Goal: Task Accomplishment & Management: Manage account settings

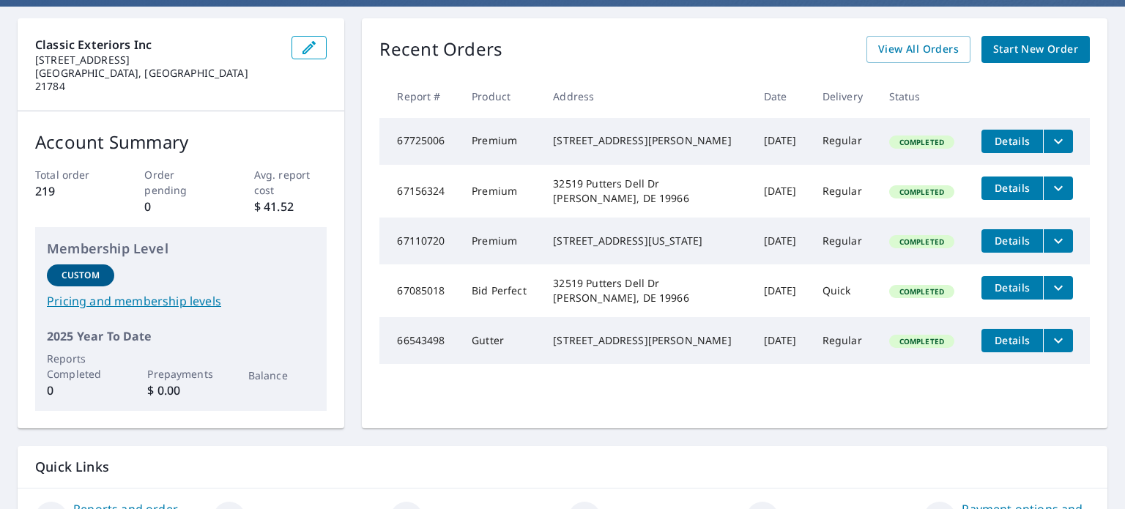
scroll to position [56, 0]
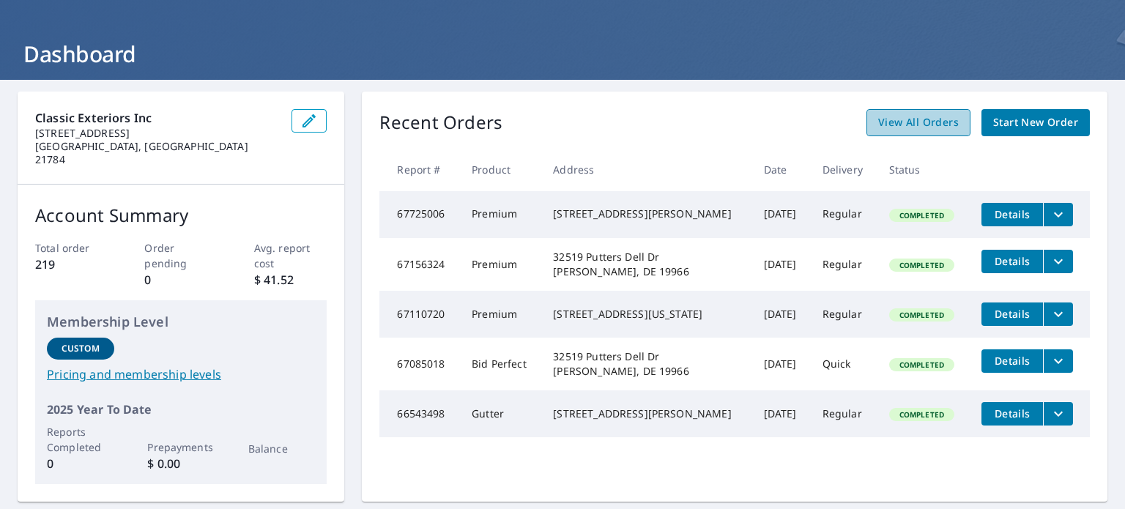
click at [928, 122] on span "View All Orders" at bounding box center [918, 122] width 81 height 18
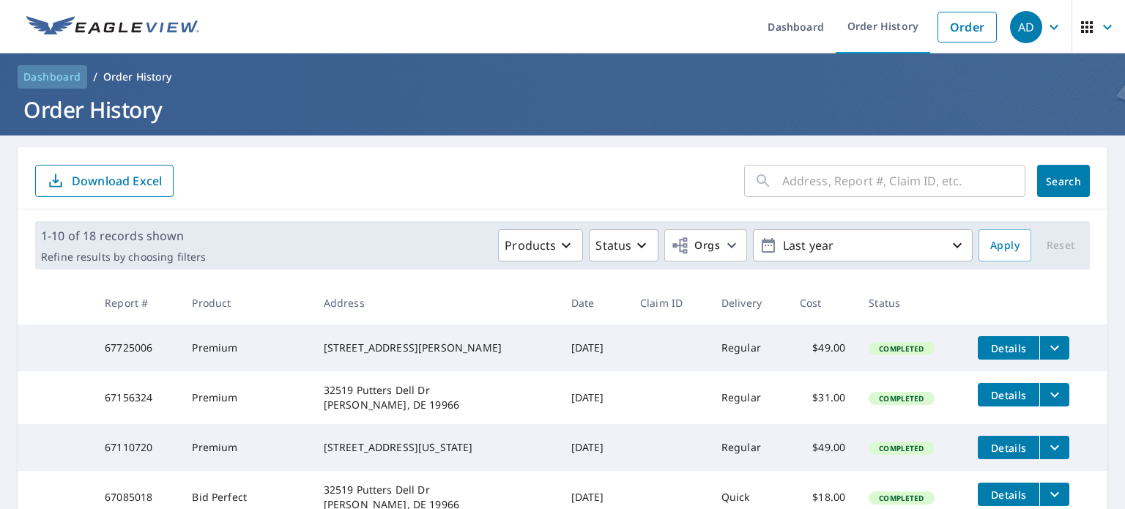
click at [42, 75] on span "Dashboard" at bounding box center [52, 77] width 58 height 15
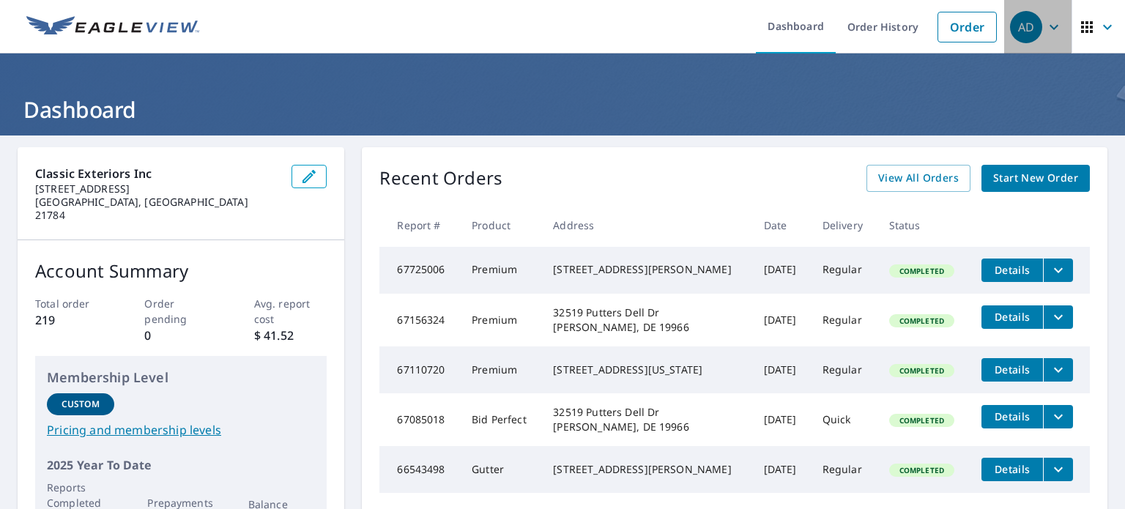
click at [1014, 26] on div "AD" at bounding box center [1026, 27] width 32 height 32
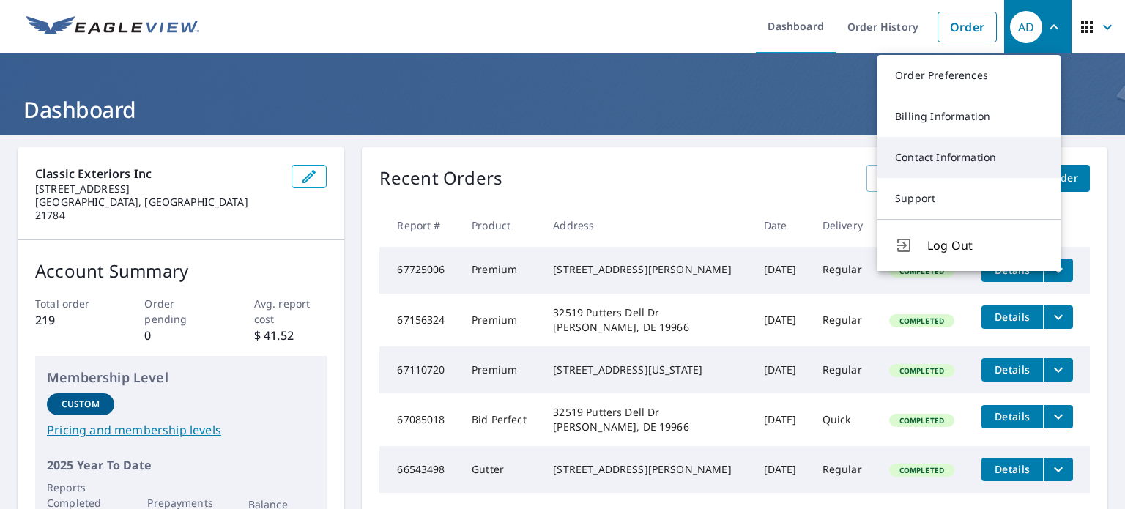
click at [916, 157] on link "Contact Information" at bounding box center [968, 157] width 183 height 41
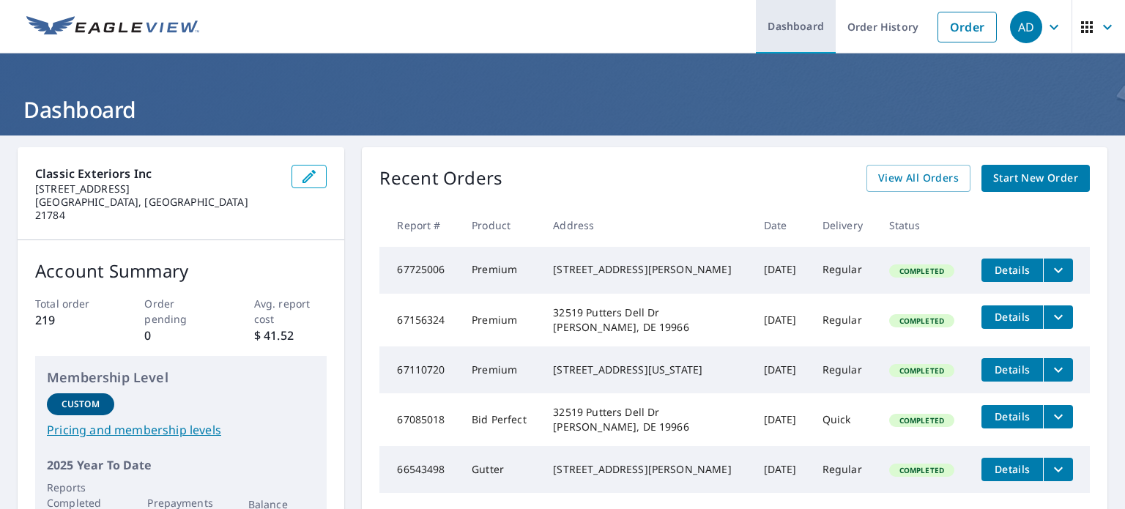
click at [794, 23] on link "Dashboard" at bounding box center [796, 26] width 80 height 53
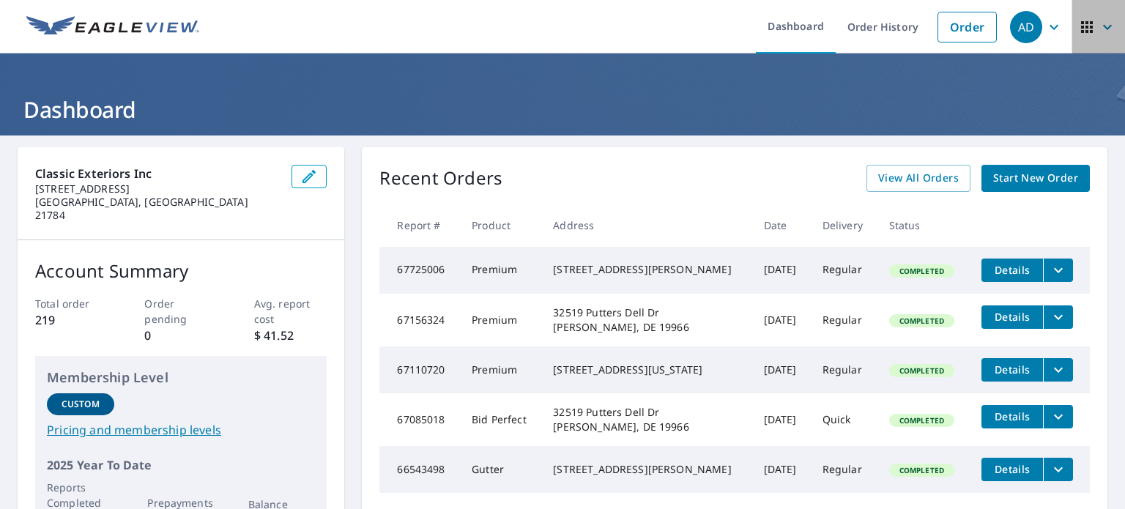
click at [1078, 23] on icon "button" at bounding box center [1087, 27] width 18 height 18
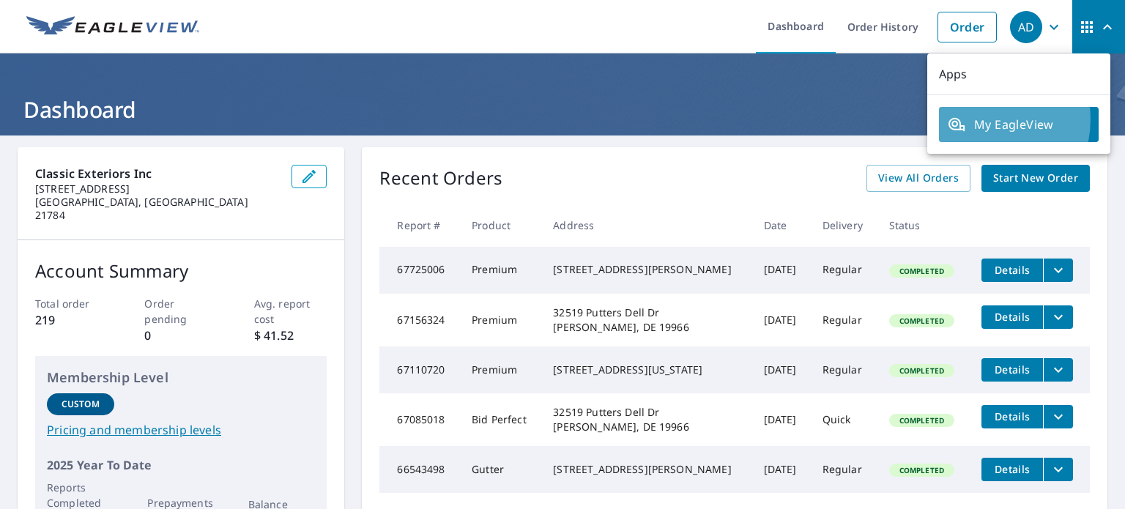
click at [982, 119] on span "My EagleView" at bounding box center [1018, 125] width 142 height 18
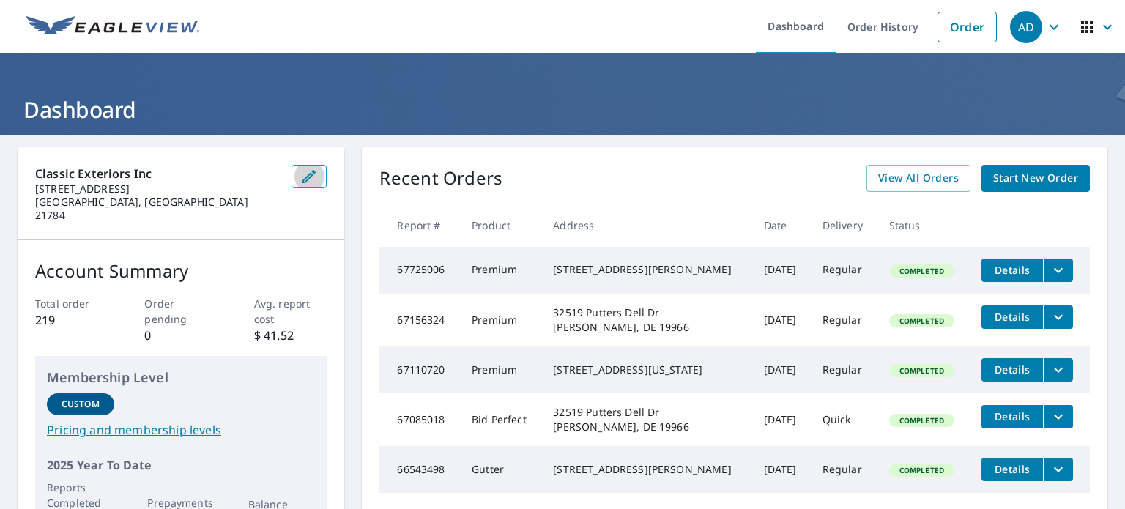
click at [305, 171] on icon "button" at bounding box center [309, 177] width 18 height 18
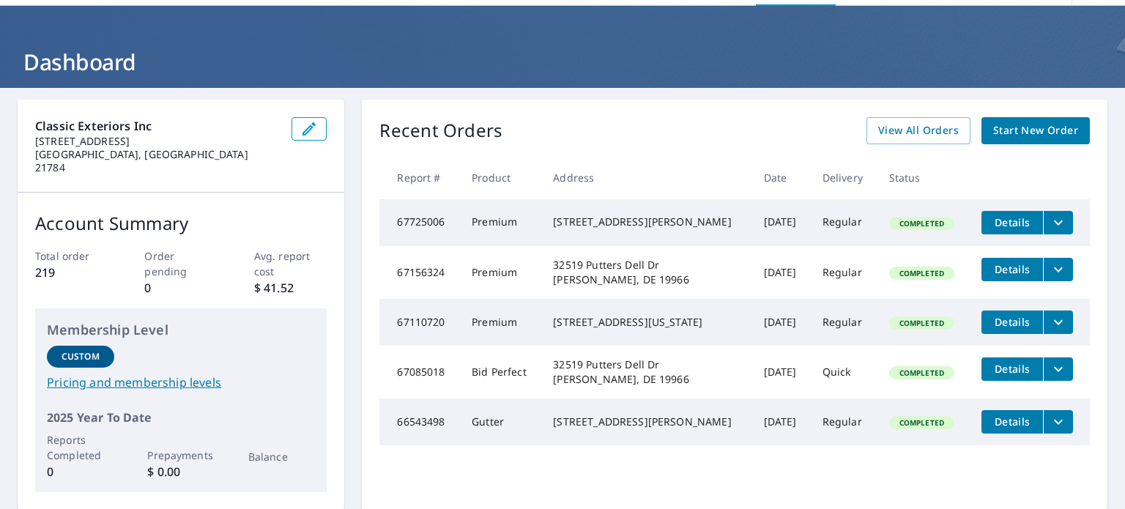
scroll to position [73, 0]
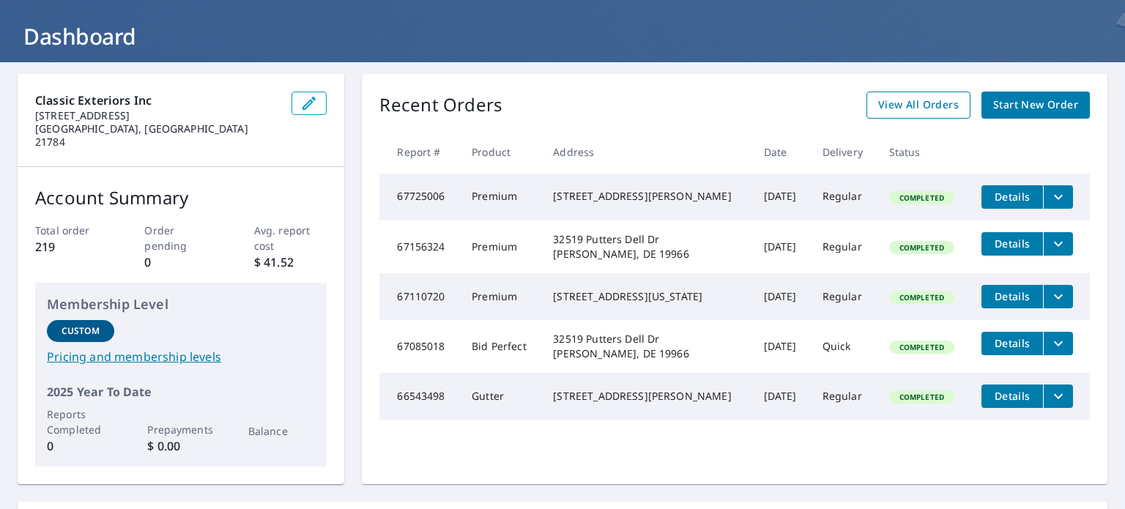
click at [906, 101] on span "View All Orders" at bounding box center [918, 105] width 81 height 18
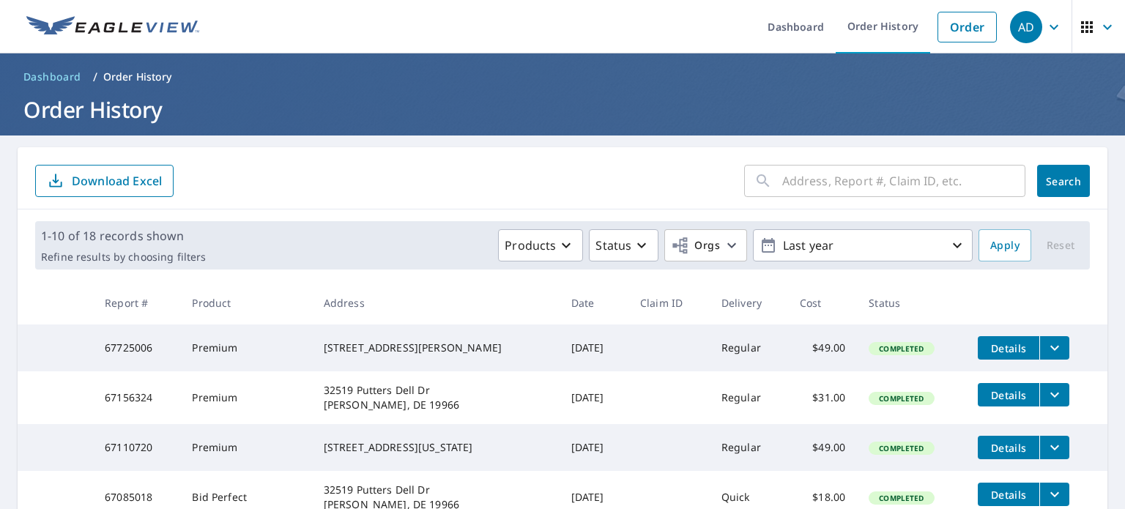
click at [1016, 25] on div "AD" at bounding box center [1026, 27] width 32 height 32
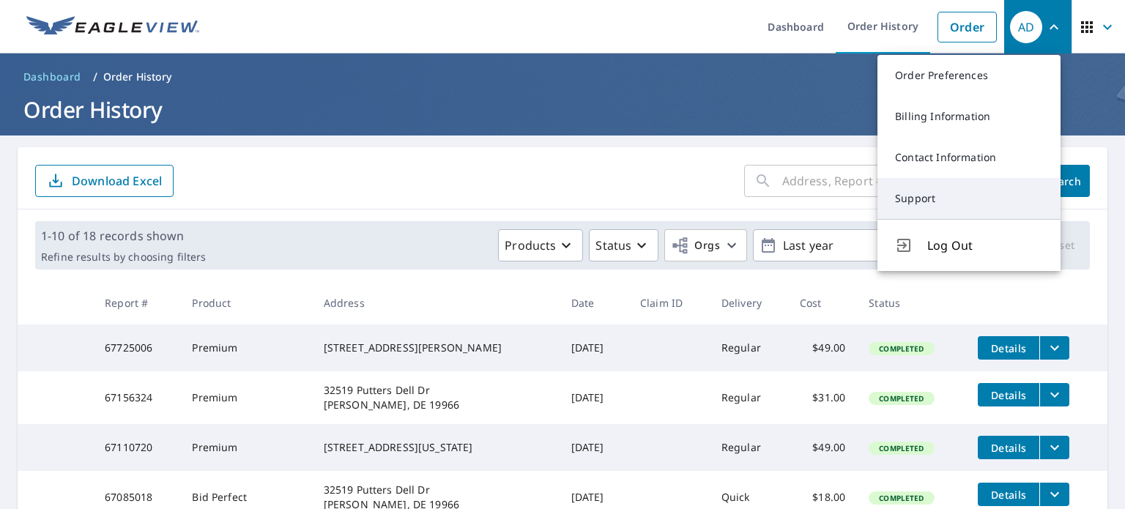
click at [906, 198] on link "Support" at bounding box center [968, 198] width 183 height 41
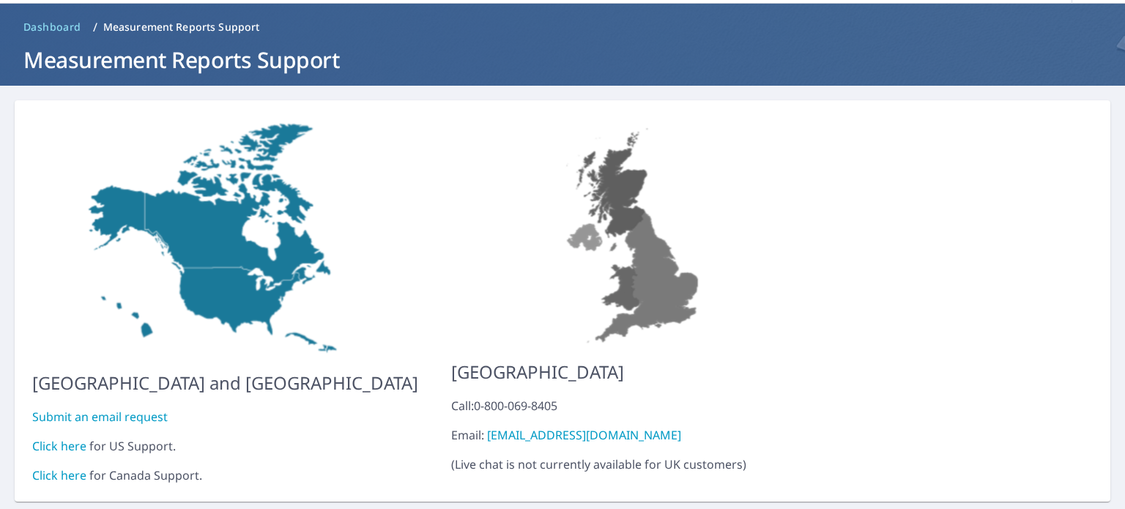
scroll to position [73, 0]
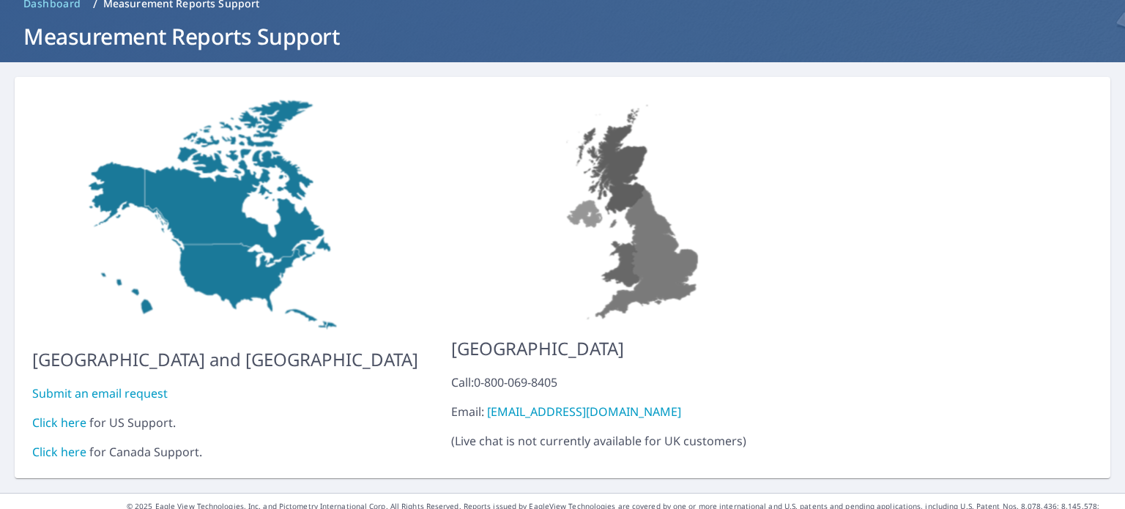
click at [62, 414] on link "Click here" at bounding box center [59, 422] width 54 height 16
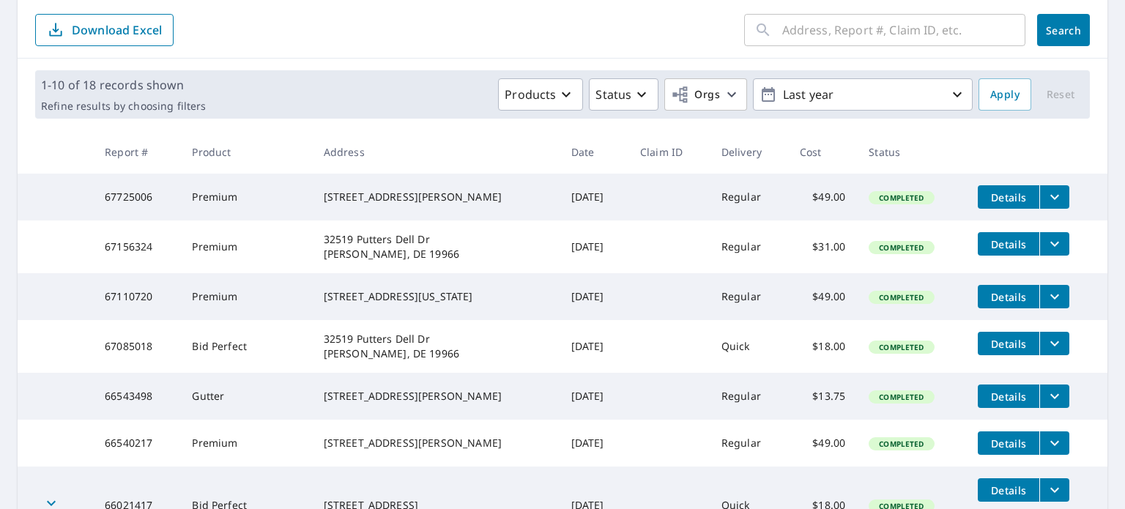
scroll to position [60, 0]
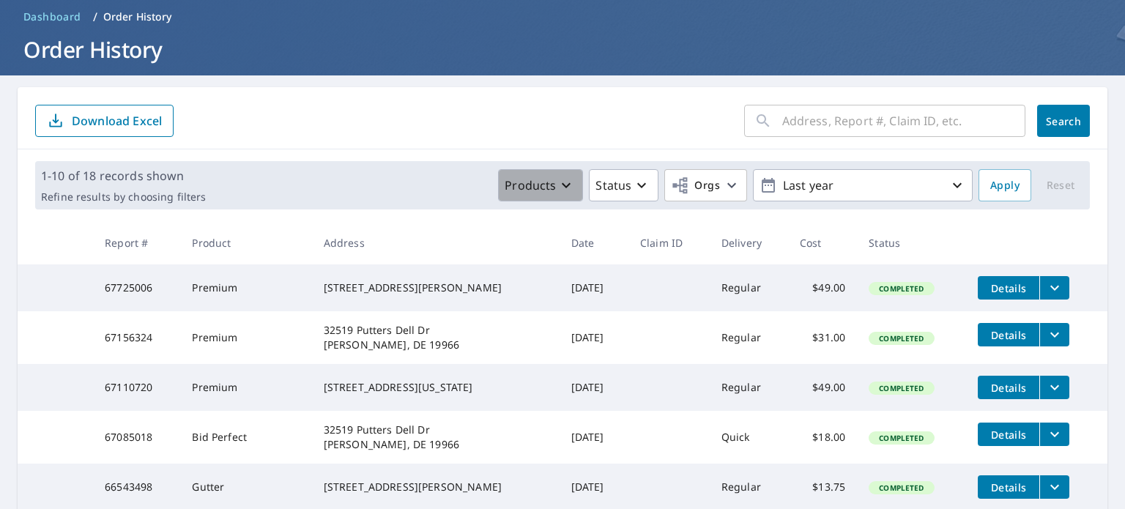
click at [557, 185] on icon "button" at bounding box center [566, 185] width 18 height 18
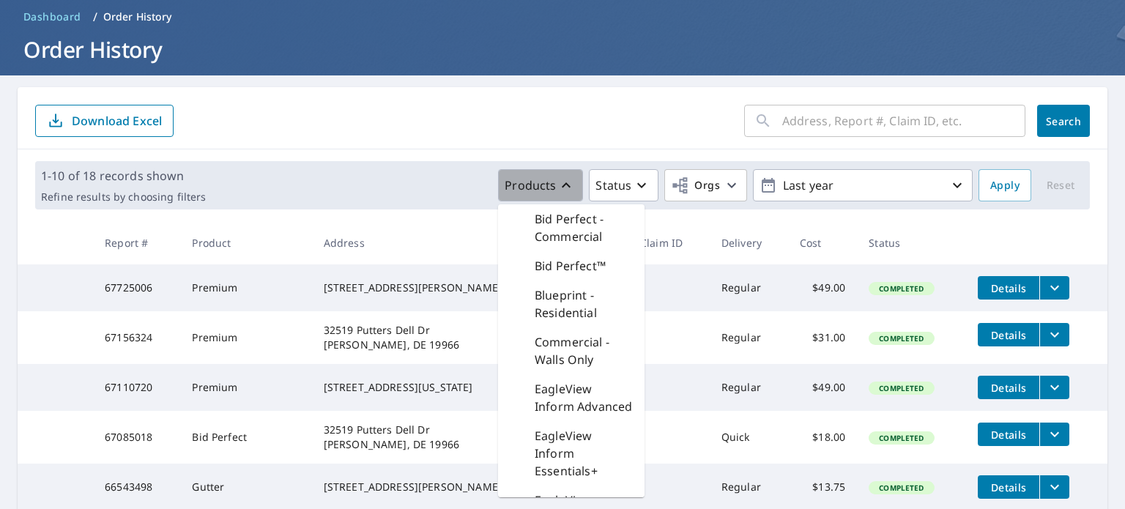
click at [557, 185] on icon "button" at bounding box center [566, 185] width 18 height 18
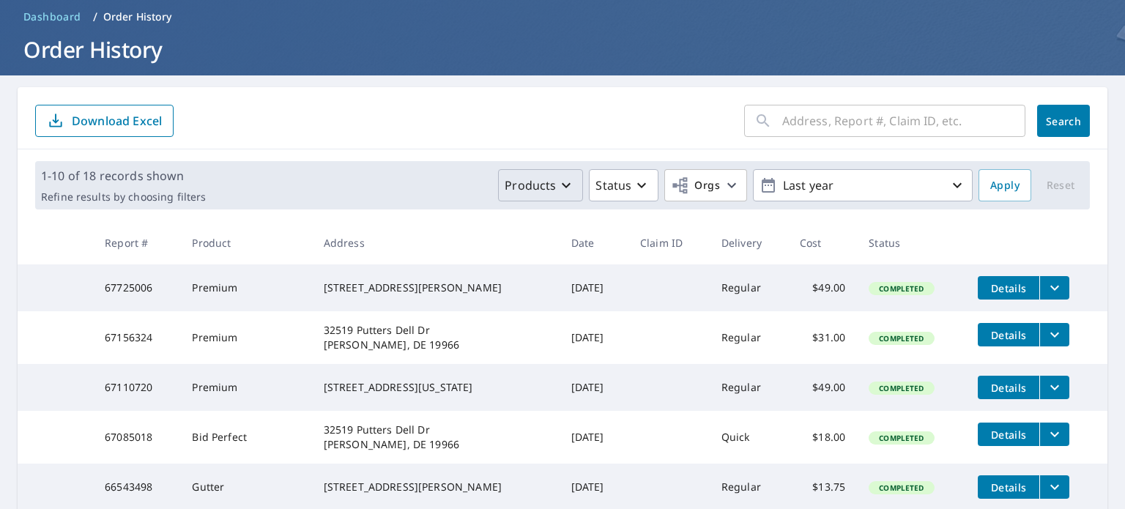
scroll to position [0, 0]
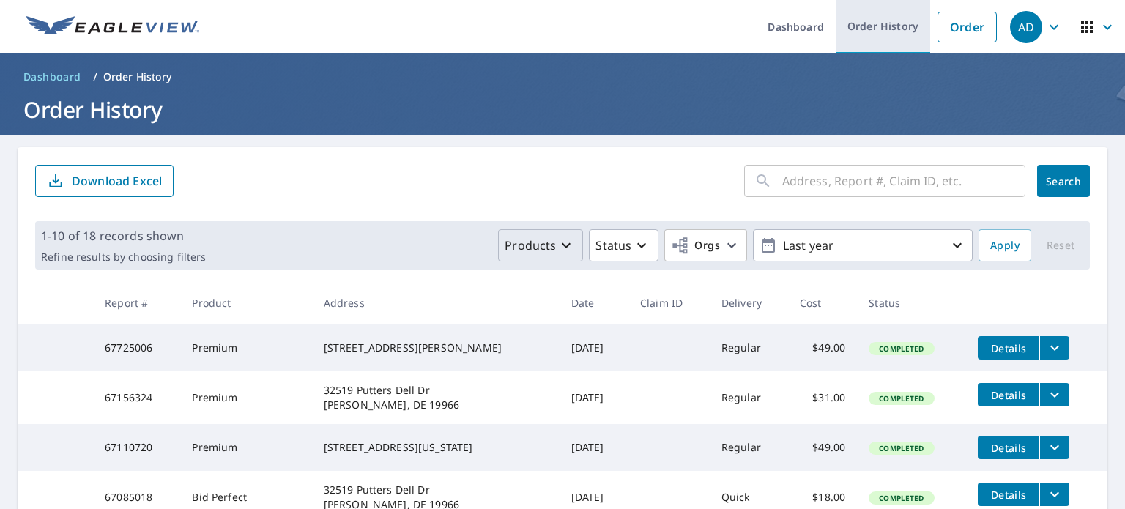
click at [888, 26] on link "Order History" at bounding box center [882, 26] width 94 height 53
